Goal: Information Seeking & Learning: Compare options

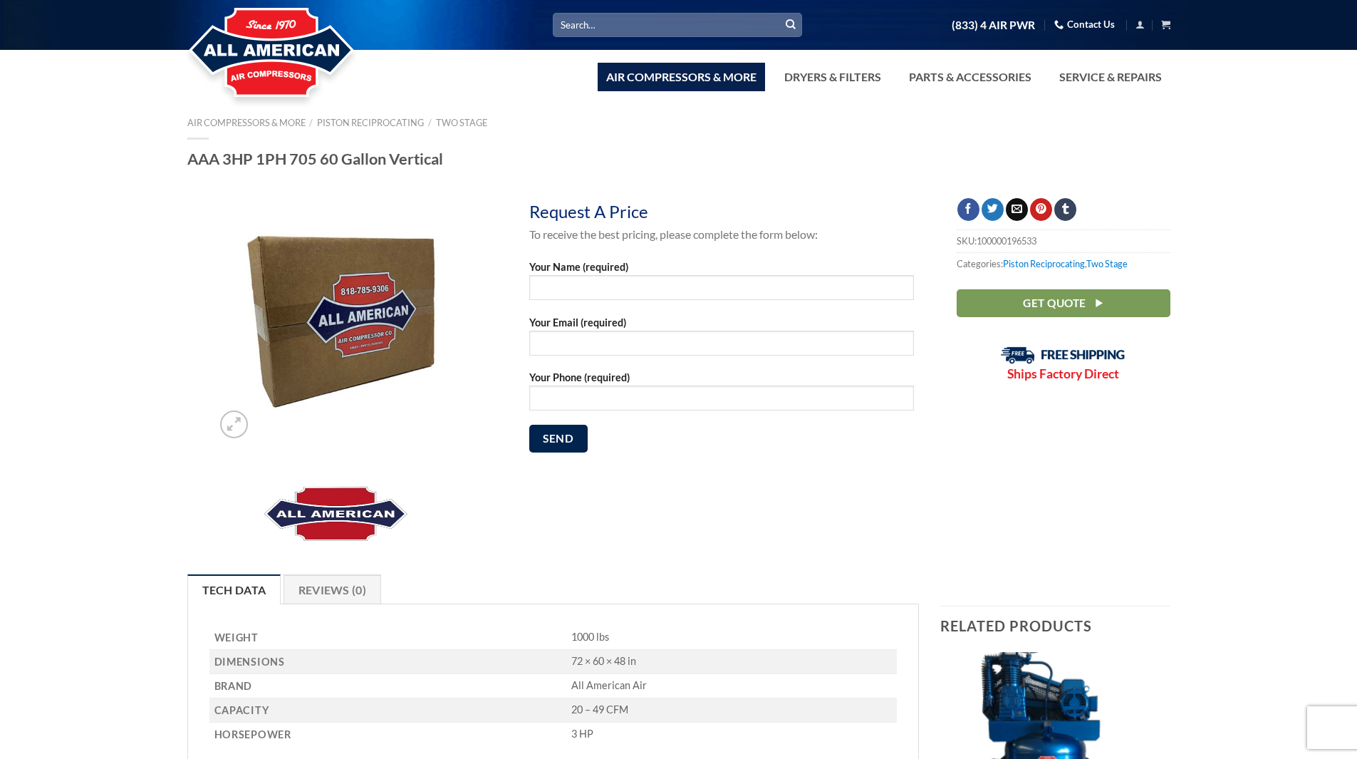
click at [636, 79] on link "Air Compressors & More" at bounding box center [681, 77] width 167 height 28
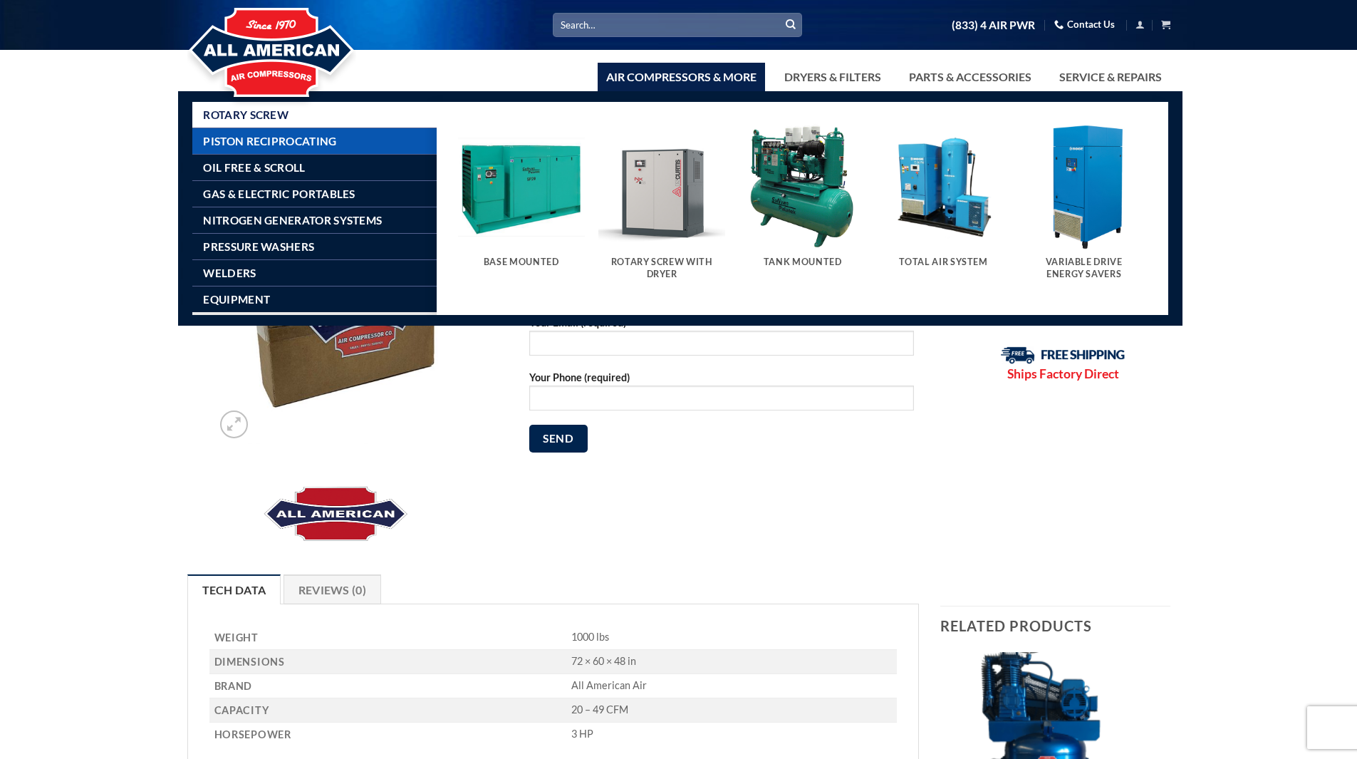
click at [272, 142] on span "Piston Reciprocating" at bounding box center [269, 140] width 133 height 11
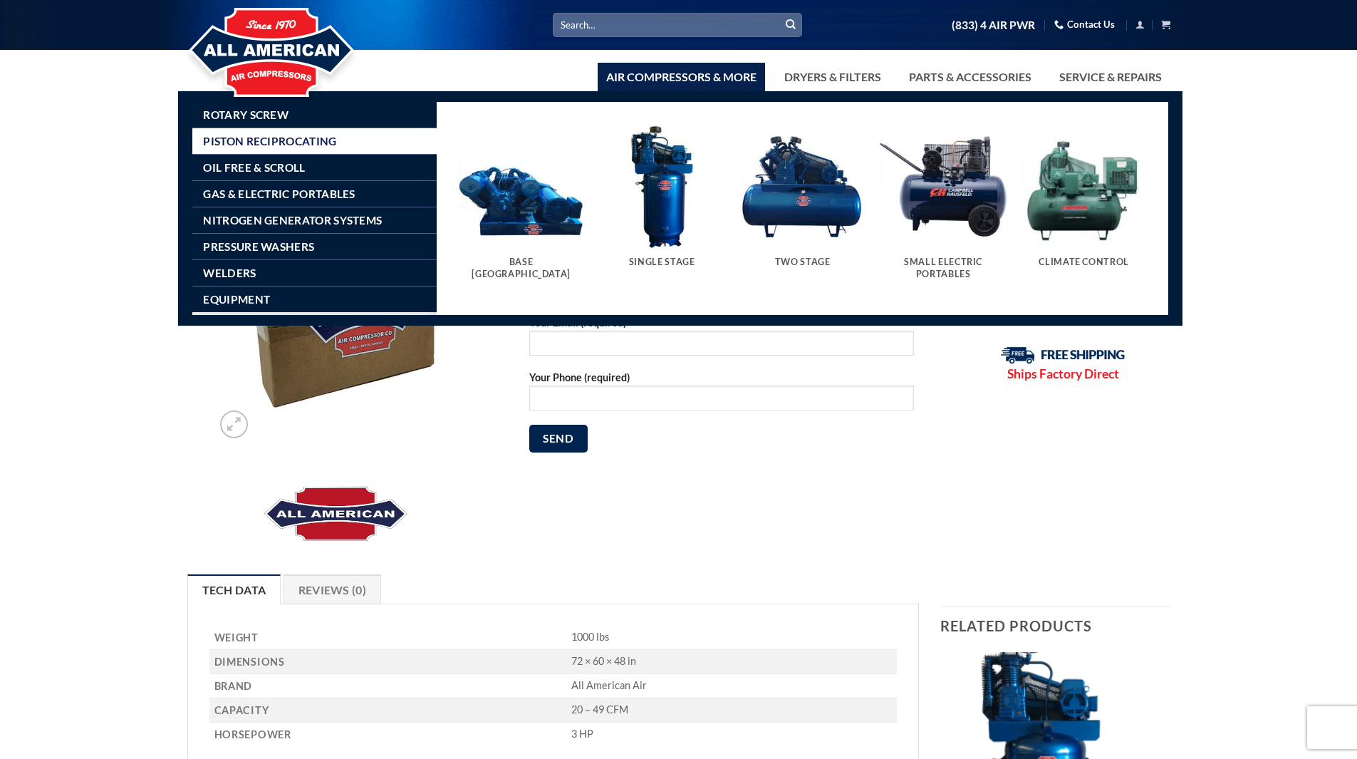
click at [669, 212] on img "Visit product category Single Stage" at bounding box center [661, 186] width 127 height 127
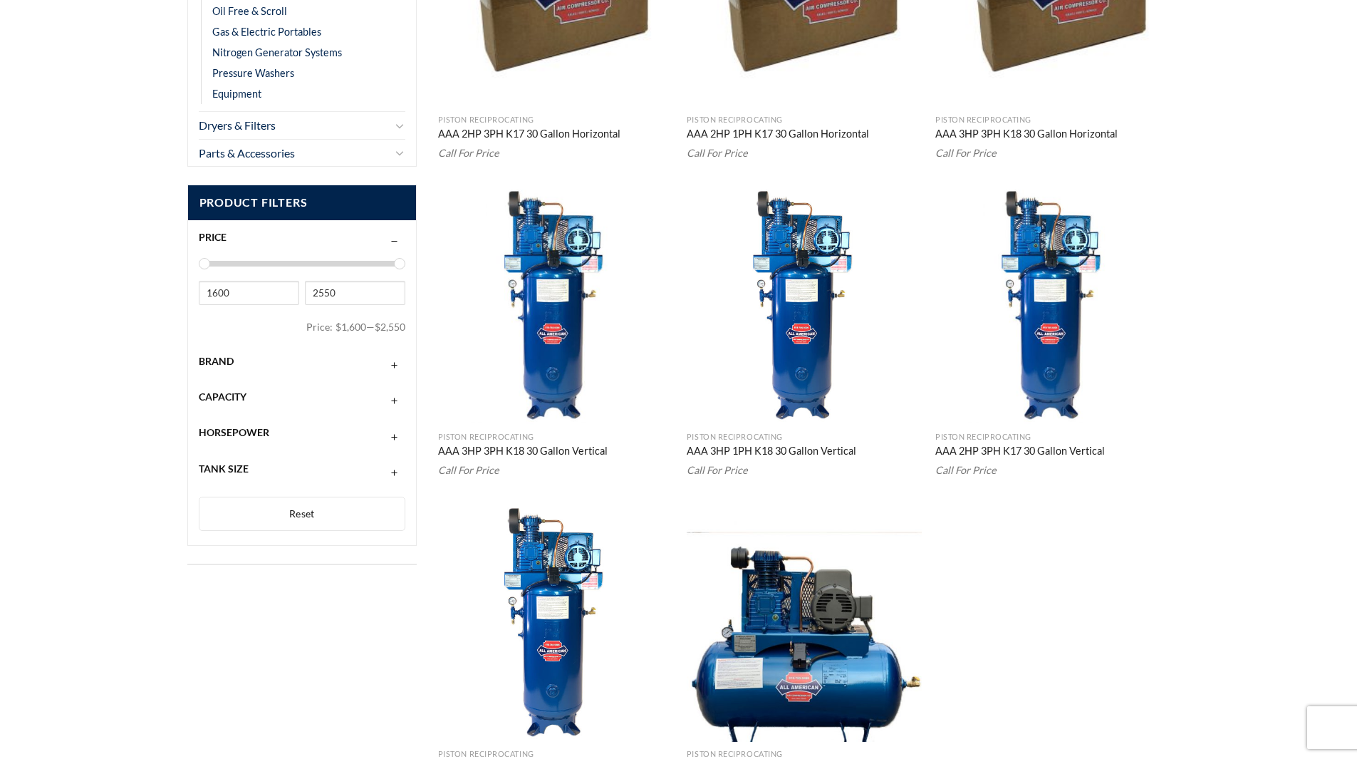
scroll to position [430, 0]
click at [389, 259] on div "1600 2550 Price: $1,600 — $2,550" at bounding box center [302, 297] width 207 height 83
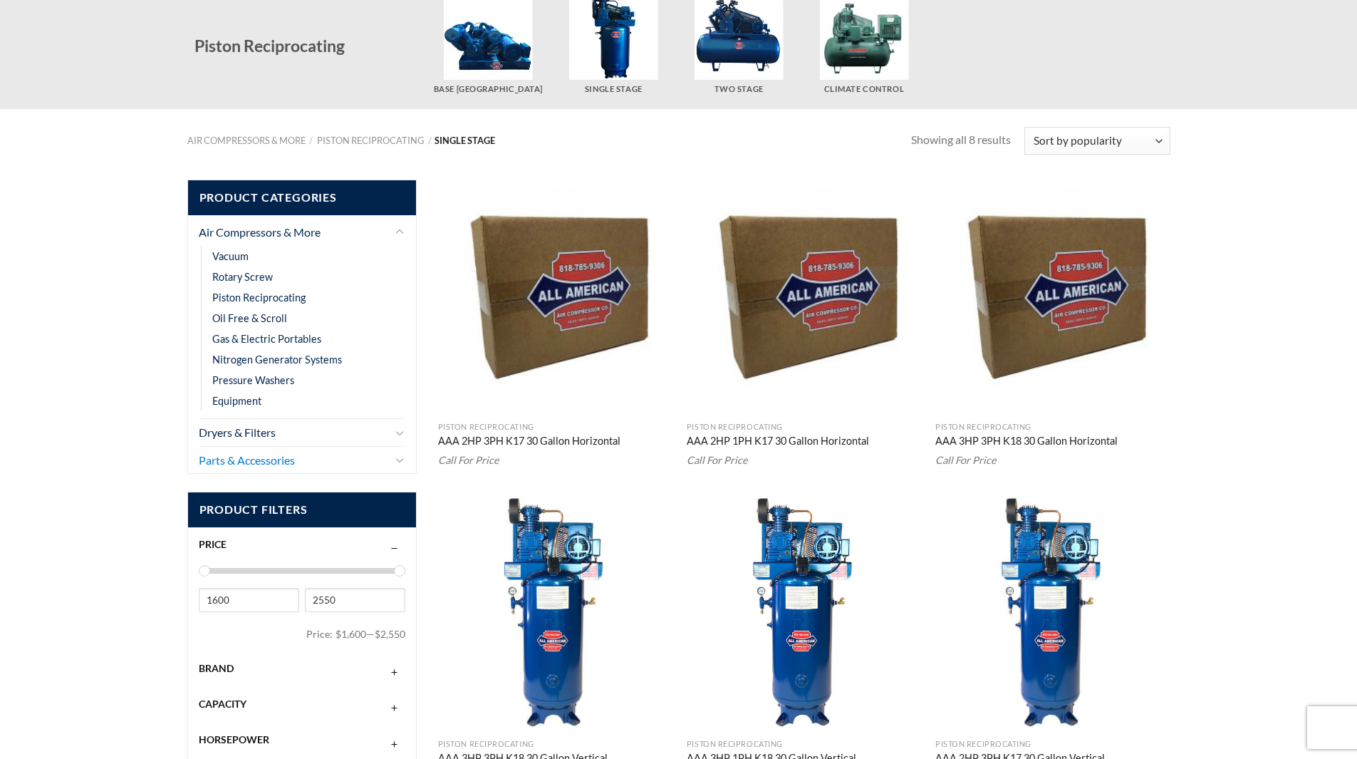
scroll to position [0, 0]
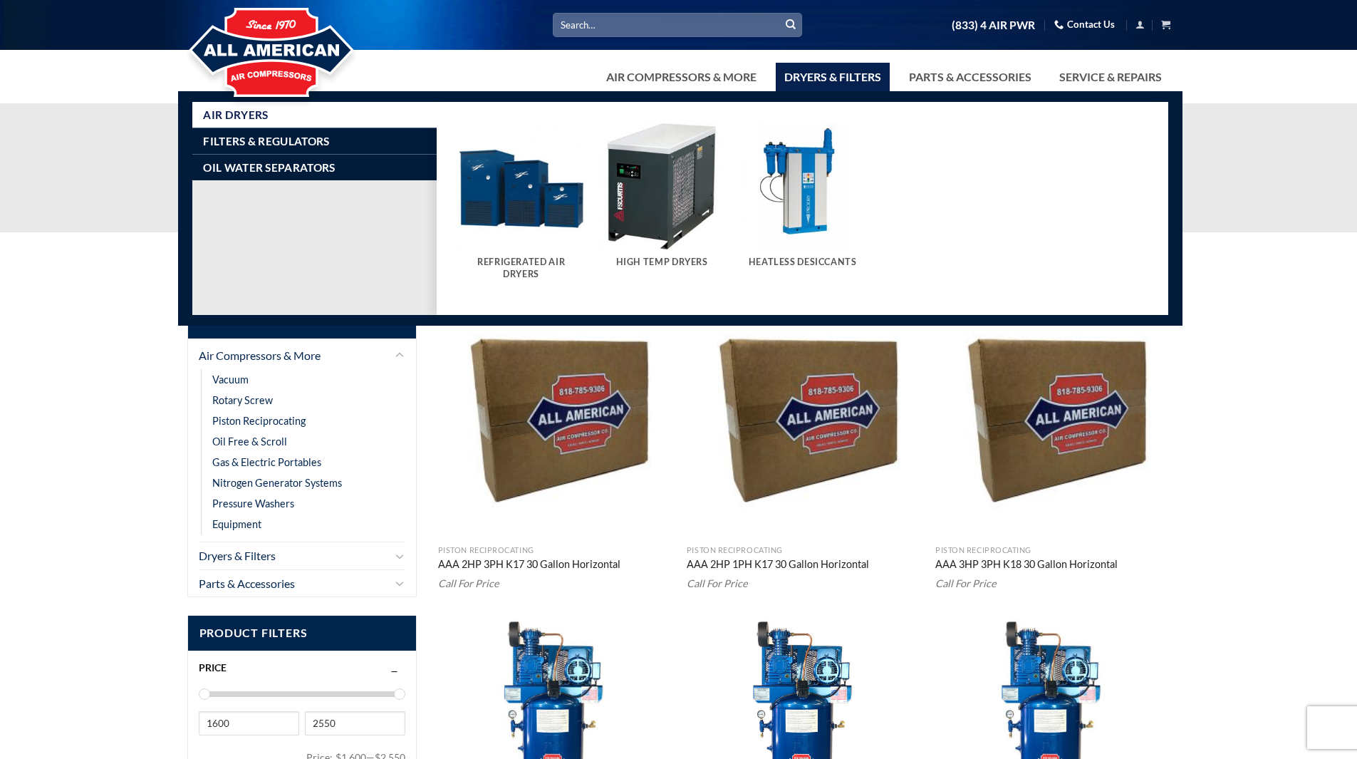
click at [520, 265] on h5 "Refrigerated Air Dryers" at bounding box center [521, 268] width 113 height 24
click at [254, 111] on span "Air Dryers" at bounding box center [235, 114] width 65 height 11
click at [837, 77] on link "Dryers & Filters" at bounding box center [833, 77] width 114 height 28
click at [283, 141] on span "Filters & Regulators" at bounding box center [266, 140] width 126 height 11
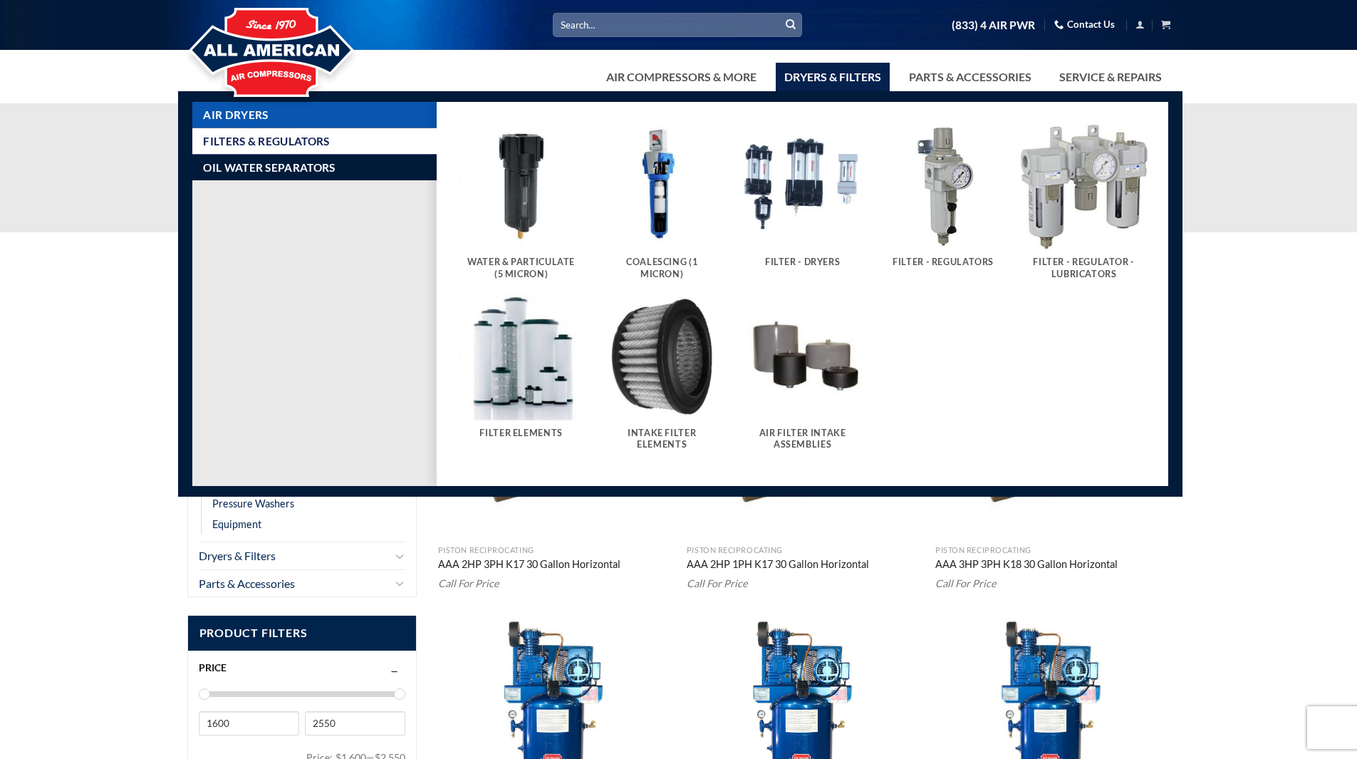
click at [286, 117] on link "Air Dryers" at bounding box center [320, 115] width 234 height 26
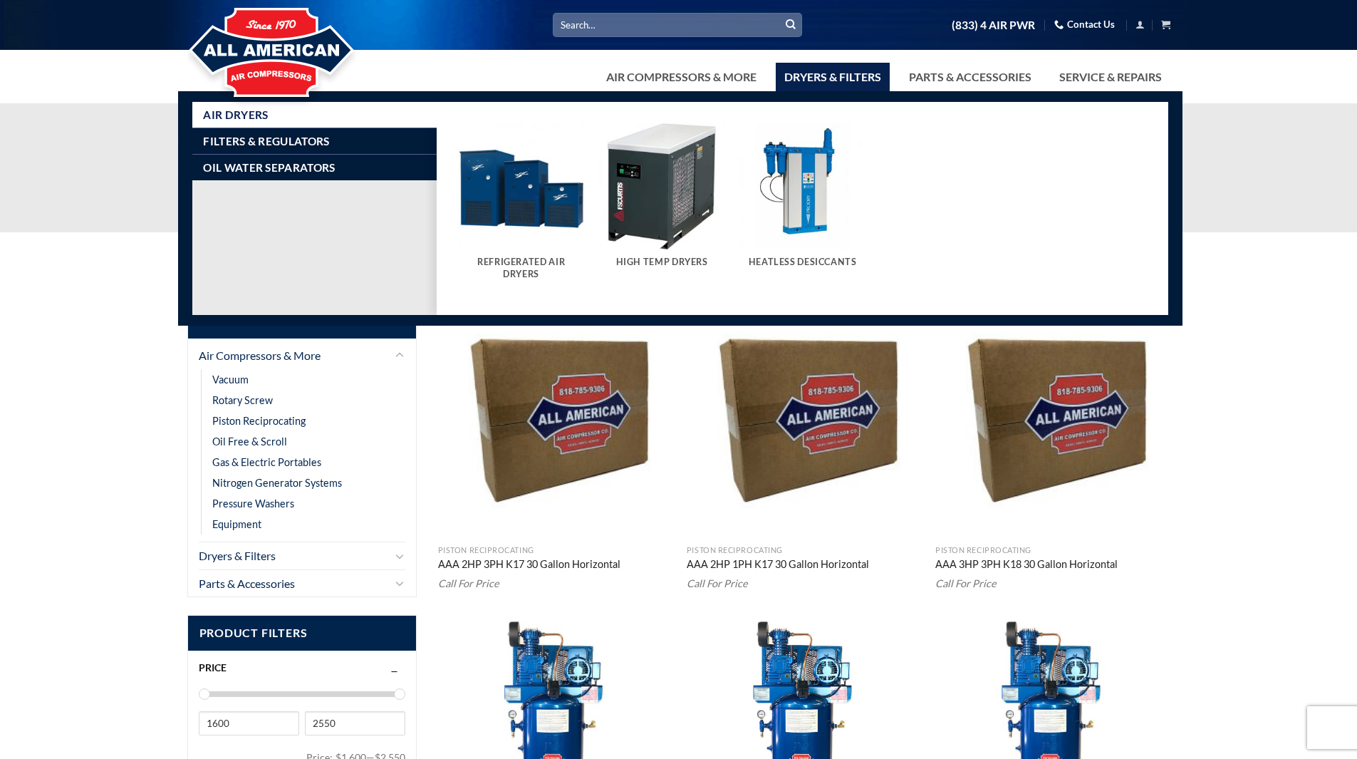
click at [659, 174] on img "Visit product category High Temp Dryers" at bounding box center [661, 186] width 127 height 127
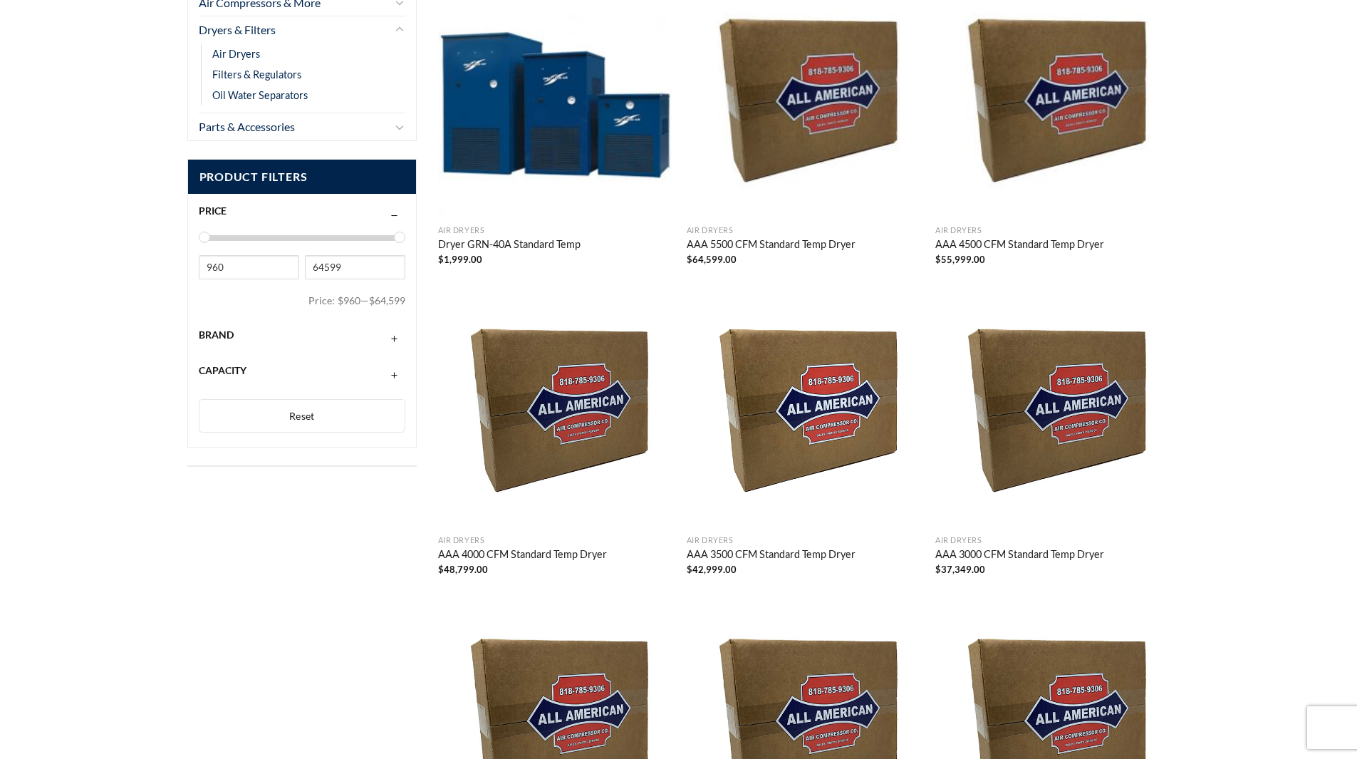
scroll to position [71, 0]
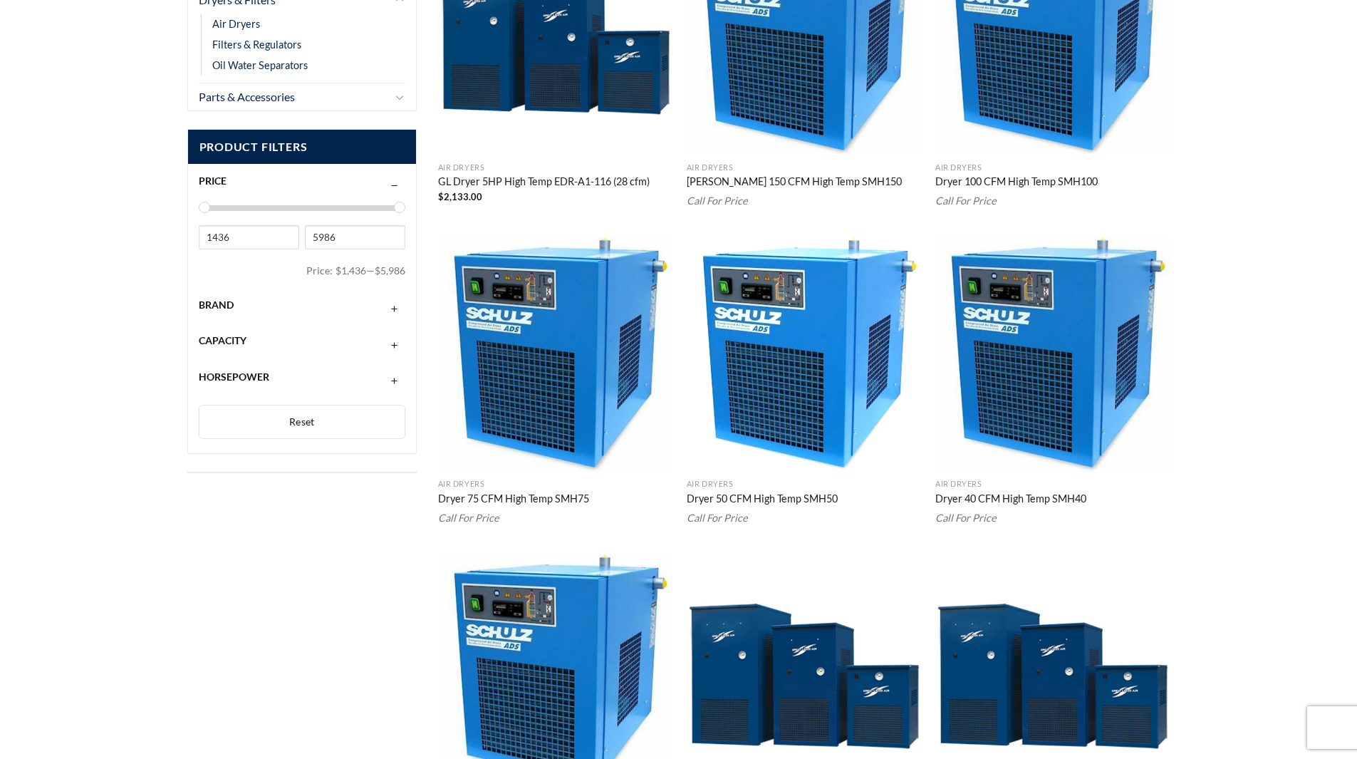
scroll to position [37, 0]
